Goal: Task Accomplishment & Management: Manage account settings

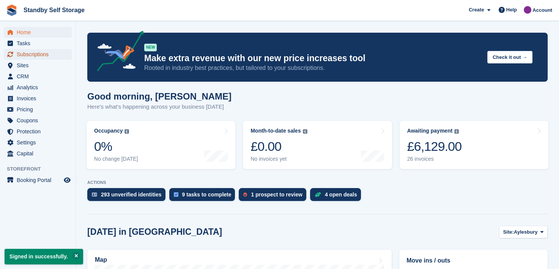
drag, startPoint x: 25, startPoint y: 53, endPoint x: 37, endPoint y: 58, distance: 13.5
click at [25, 53] on span "Subscriptions" at bounding box center [40, 54] width 46 height 11
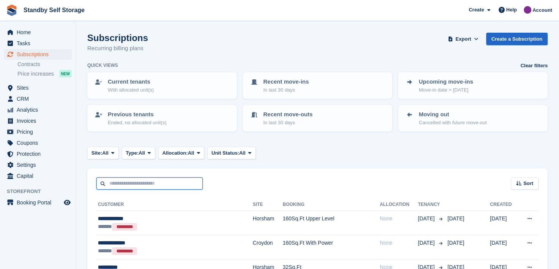
click at [152, 180] on input "text" at bounding box center [149, 183] width 106 height 13
type input "****"
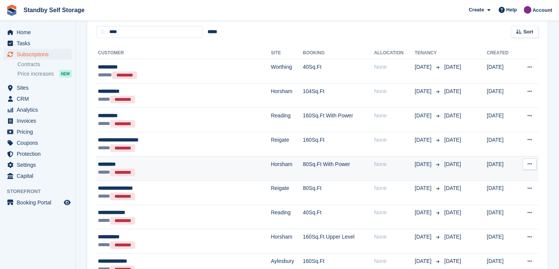
scroll to position [152, 0]
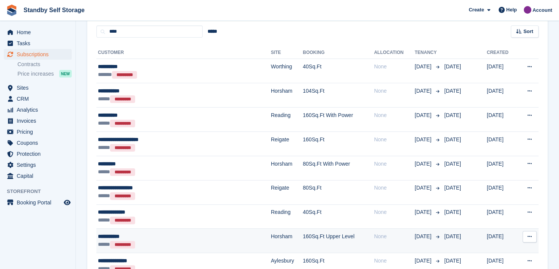
click at [104, 235] on div "**********" at bounding box center [160, 236] width 125 height 8
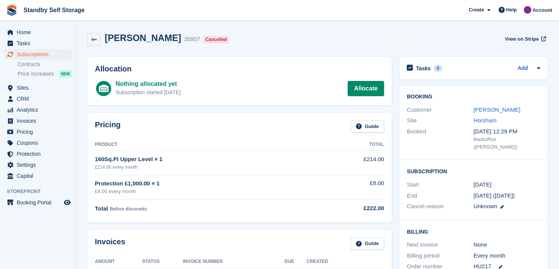
drag, startPoint x: 481, startPoint y: 108, endPoint x: 475, endPoint y: 114, distance: 8.9
click at [481, 108] on link "Stuart King" at bounding box center [497, 109] width 47 height 6
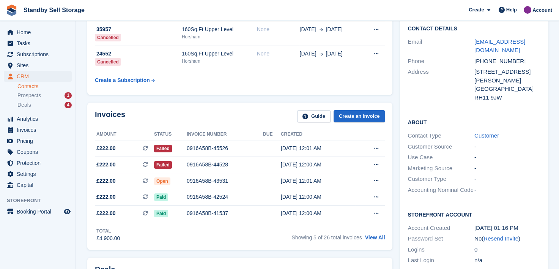
scroll to position [114, 0]
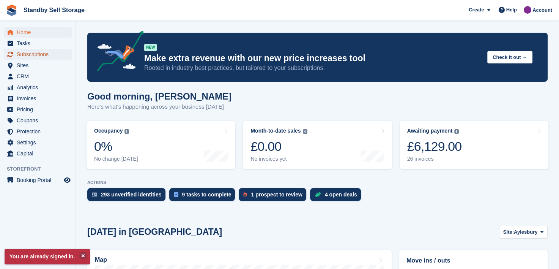
click at [22, 53] on span "Subscriptions" at bounding box center [40, 54] width 46 height 11
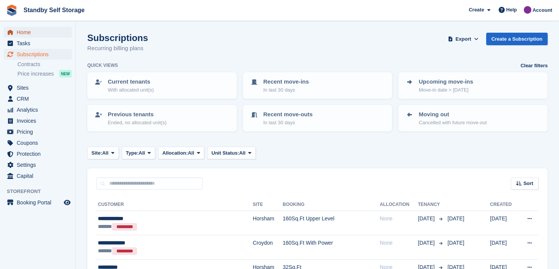
click at [20, 28] on span "Home" at bounding box center [40, 32] width 46 height 11
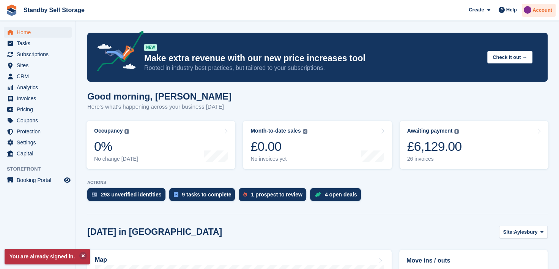
click at [545, 12] on span "Account" at bounding box center [543, 10] width 20 height 8
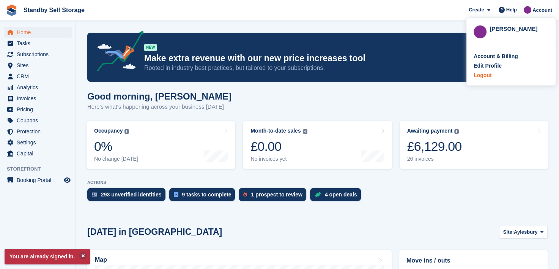
click at [480, 74] on div "Logout" at bounding box center [483, 75] width 18 height 8
